Goal: Information Seeking & Learning: Understand process/instructions

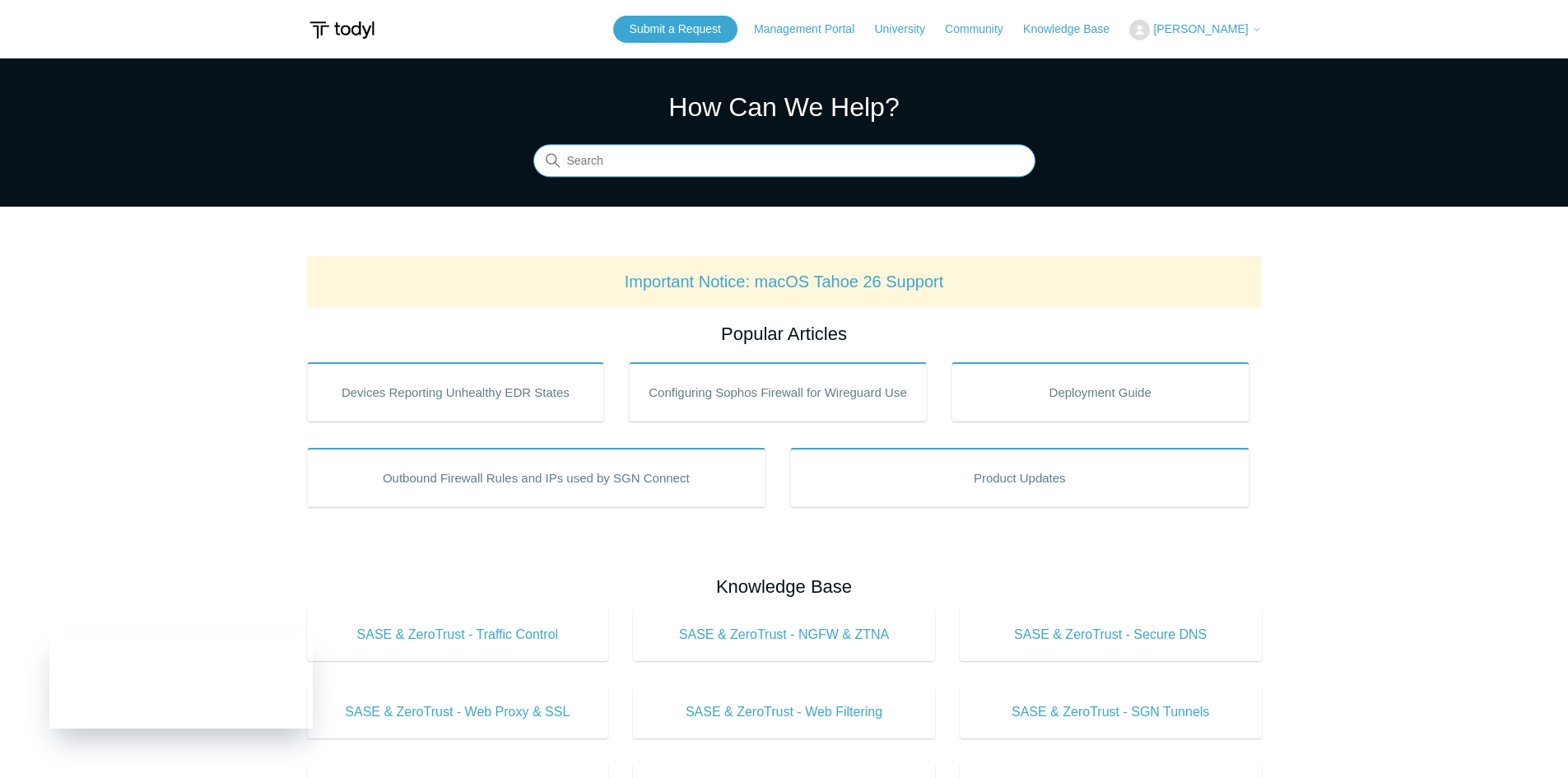
click at [640, 173] on input "Search" at bounding box center [784, 160] width 502 height 33
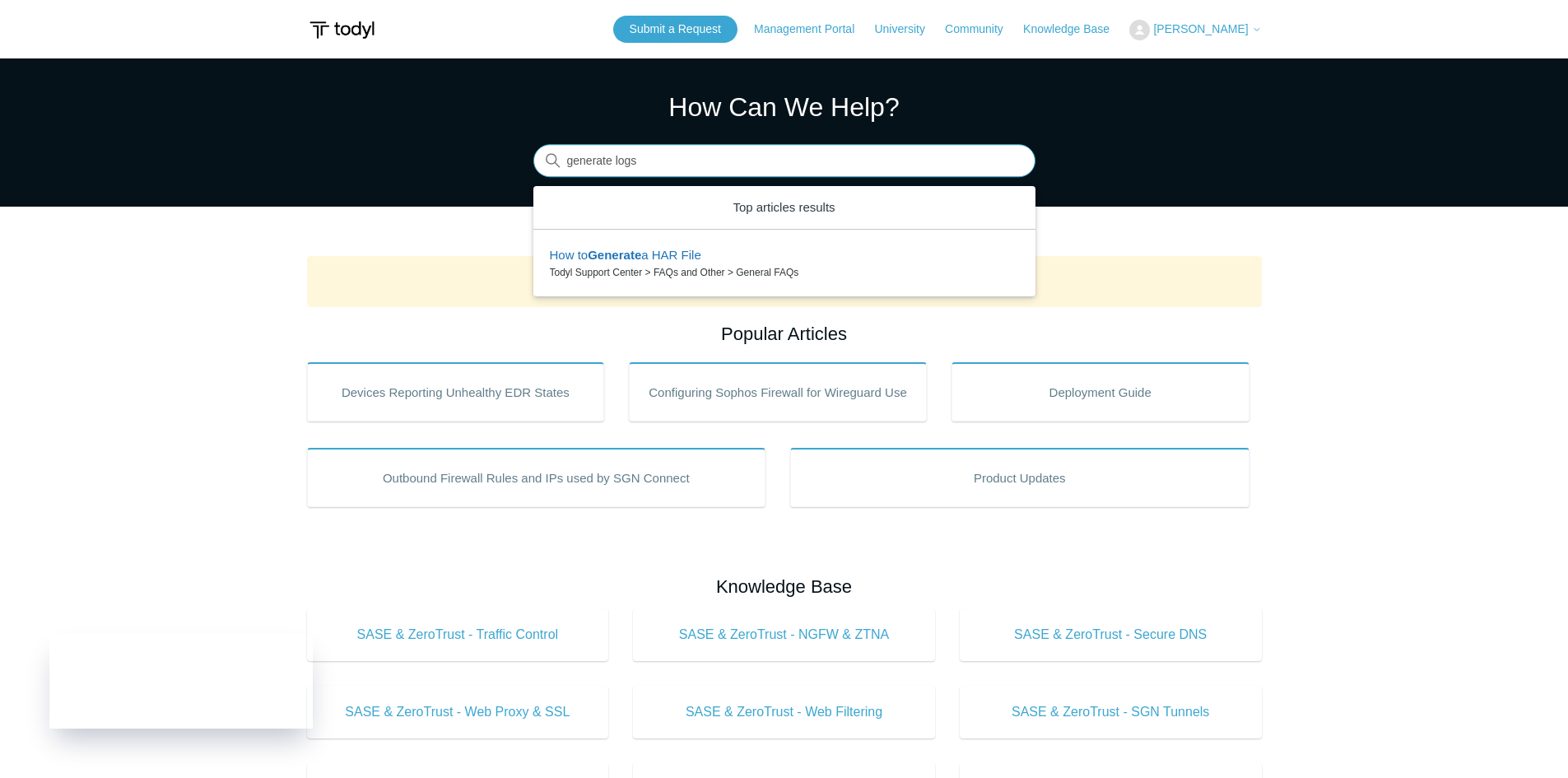
type input "generate logs"
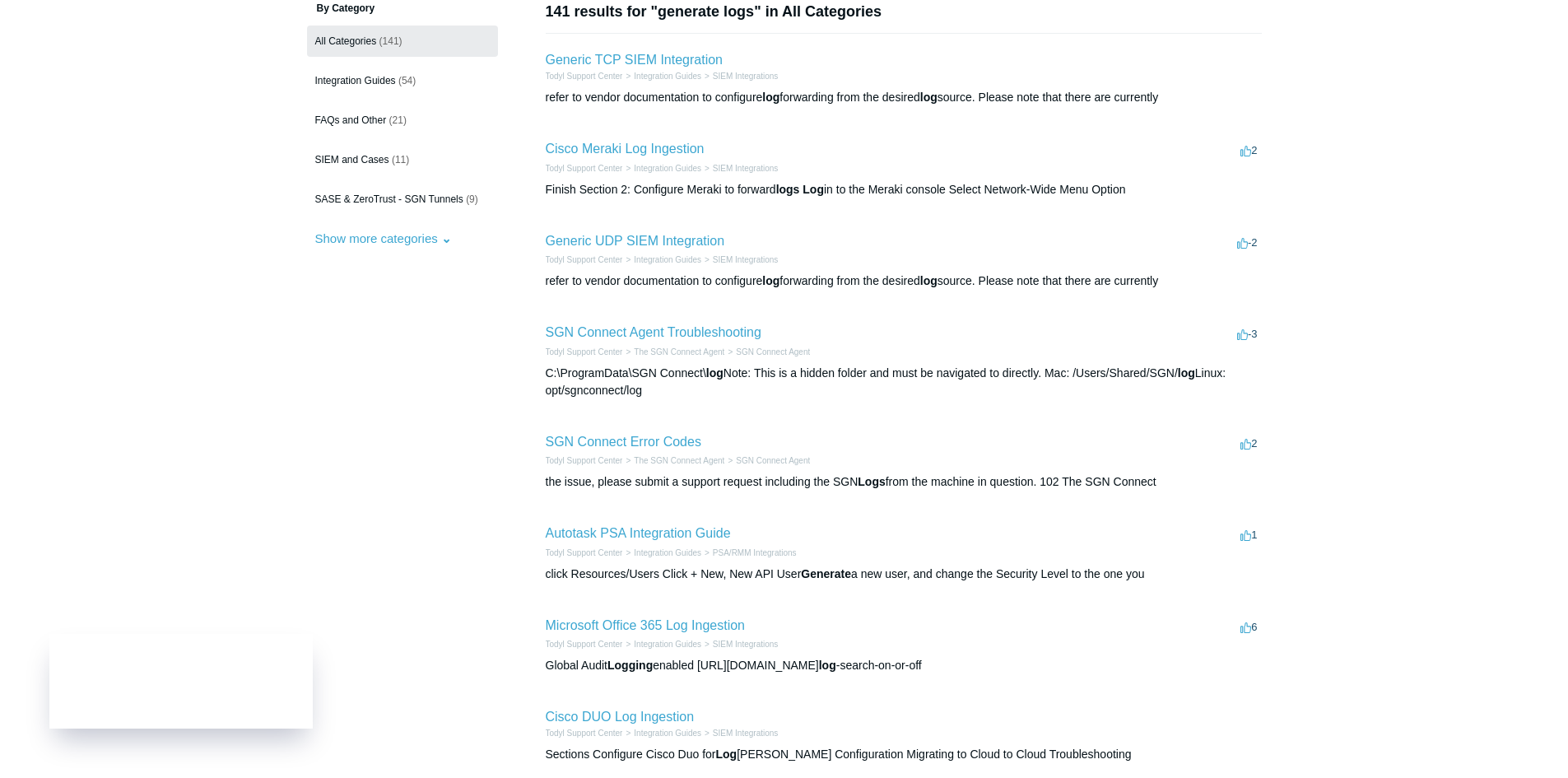
scroll to position [165, 0]
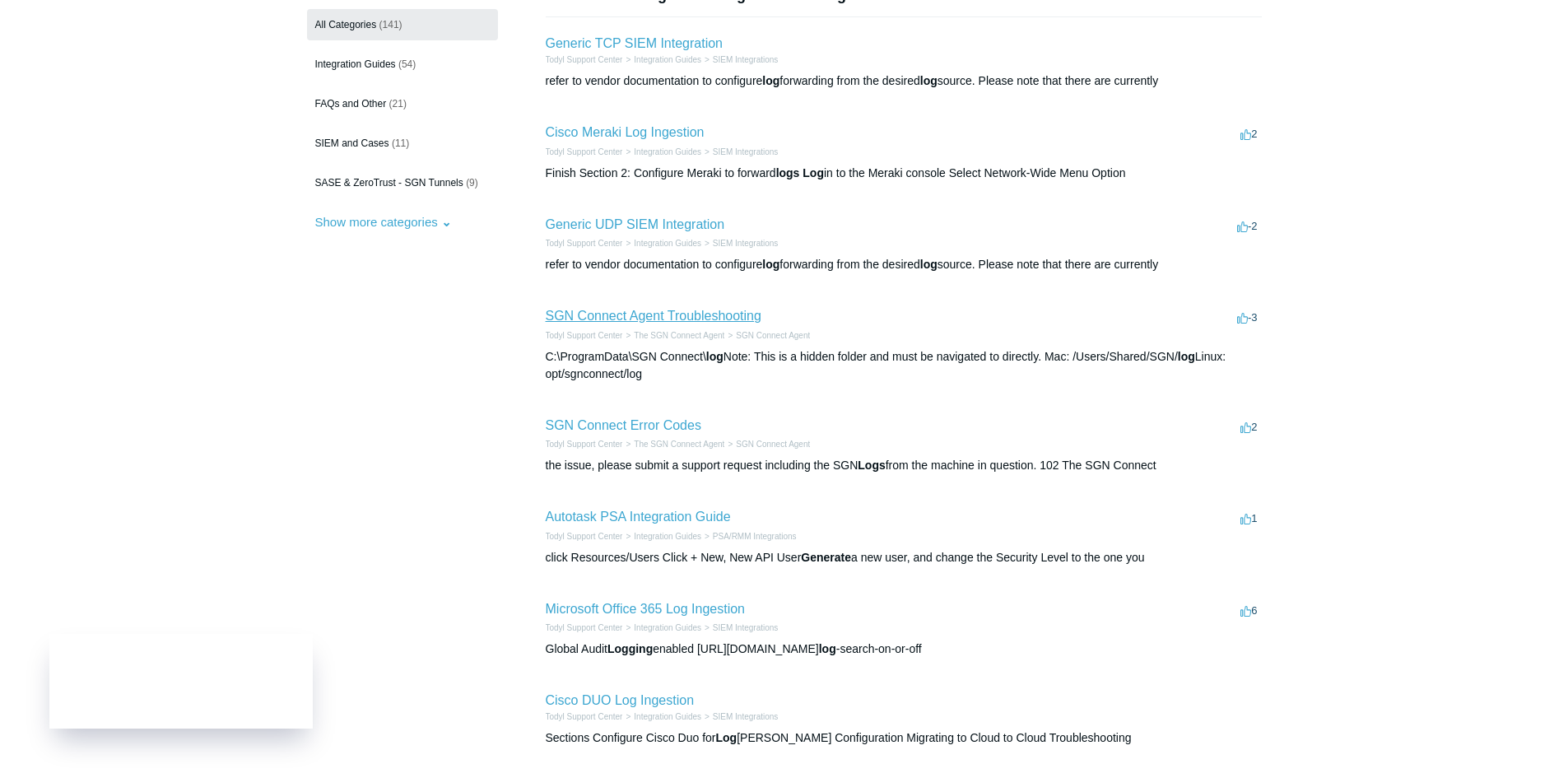
click at [631, 312] on link "SGN Connect Agent Troubleshooting" at bounding box center [653, 315] width 215 height 14
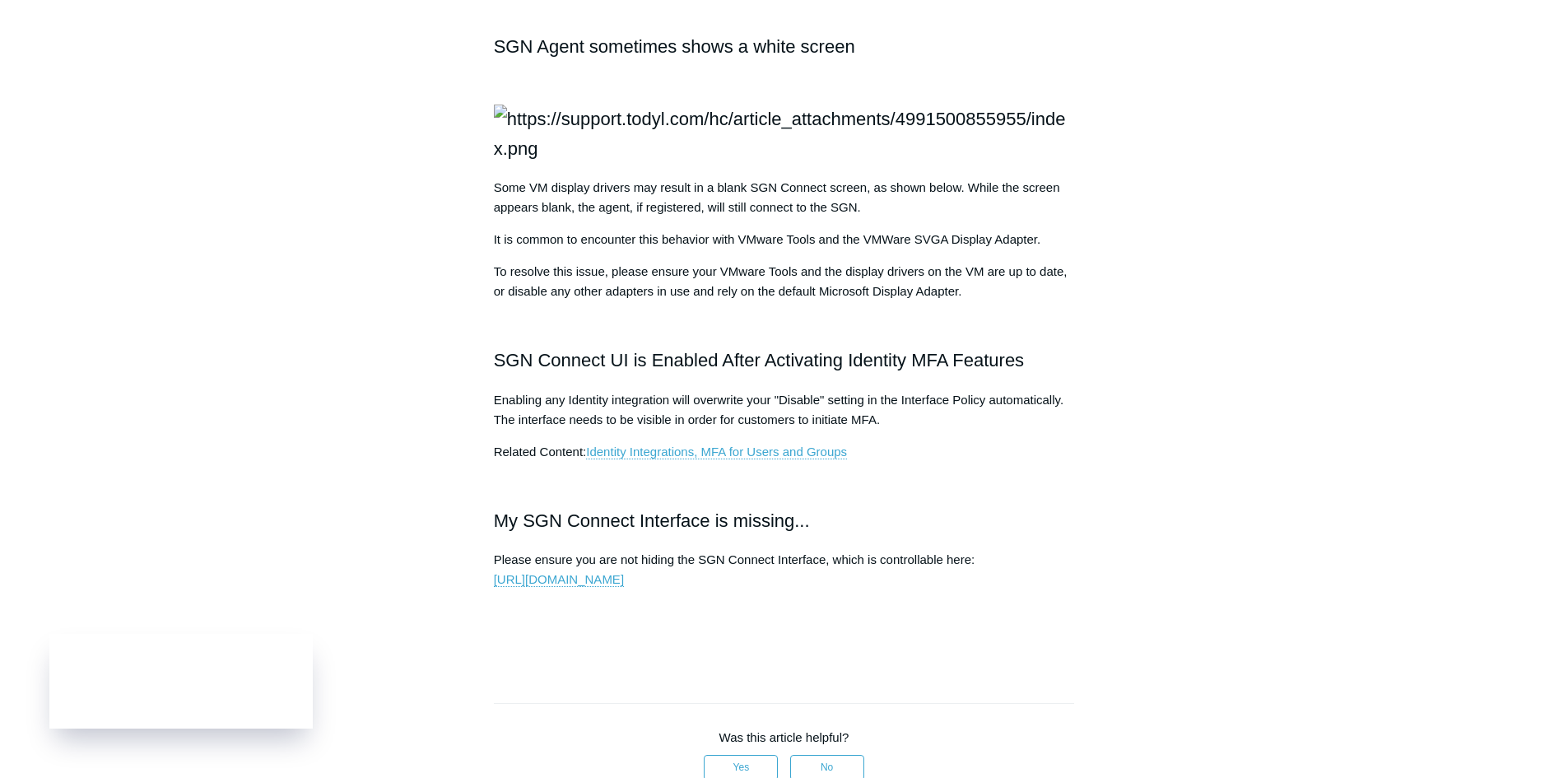
scroll to position [1975, 0]
